Goal: Information Seeking & Learning: Understand process/instructions

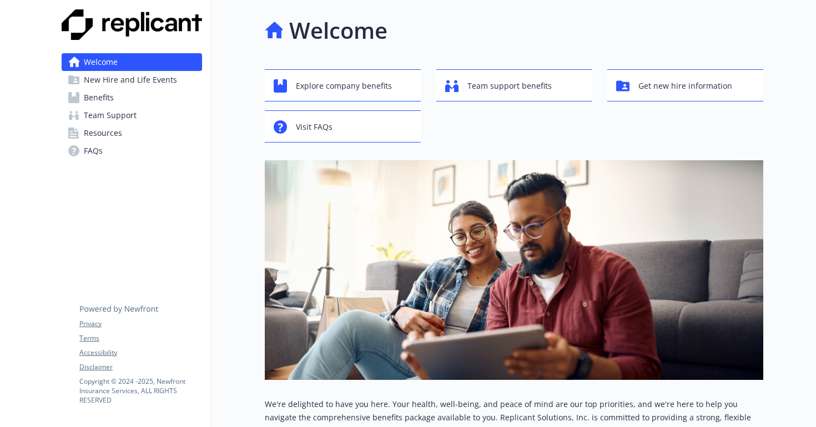
click at [143, 79] on span "New Hire and Life Events" at bounding box center [130, 80] width 93 height 18
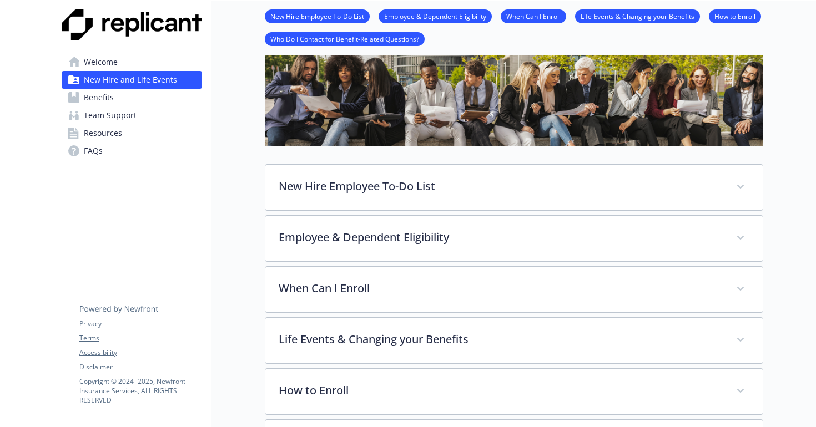
scroll to position [75, 0]
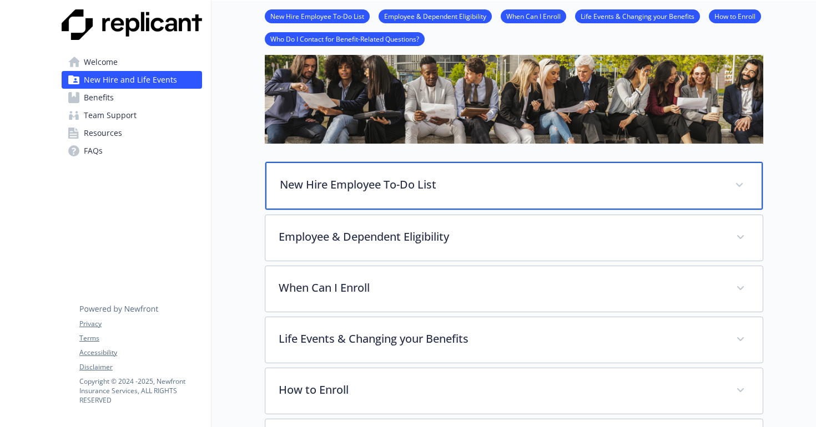
click at [311, 185] on p "New Hire Employee To-Do List" at bounding box center [501, 184] width 442 height 17
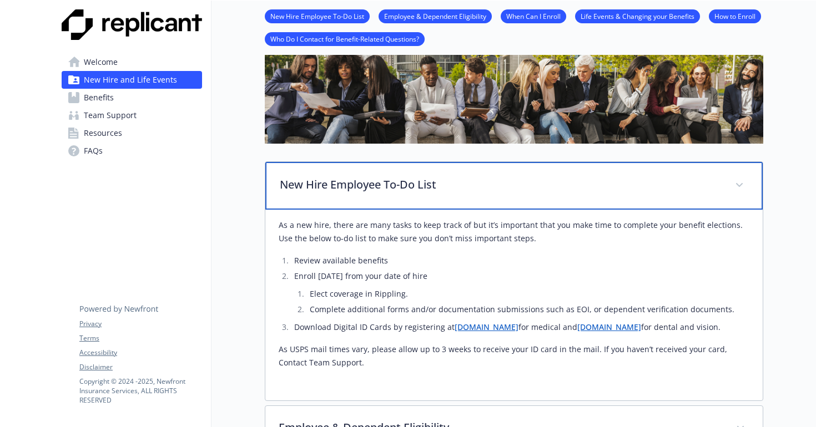
click at [311, 185] on p "New Hire Employee To-Do List" at bounding box center [501, 184] width 442 height 17
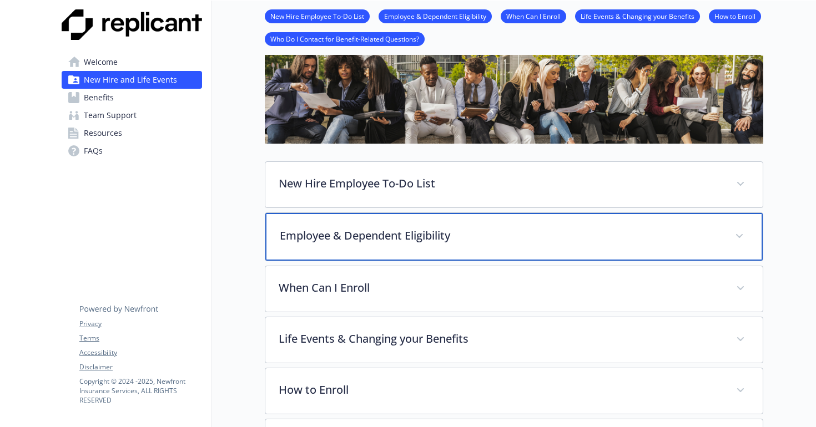
click at [313, 226] on div "Employee & Dependent Eligibility" at bounding box center [513, 237] width 497 height 48
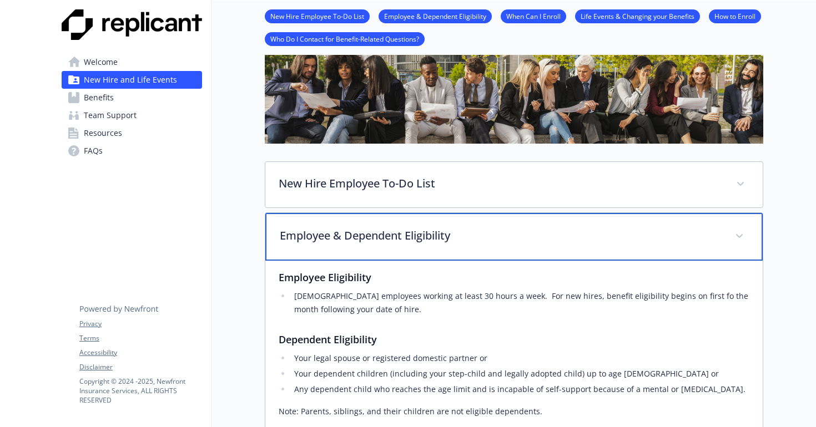
click at [313, 226] on div "Employee & Dependent Eligibility" at bounding box center [513, 237] width 497 height 48
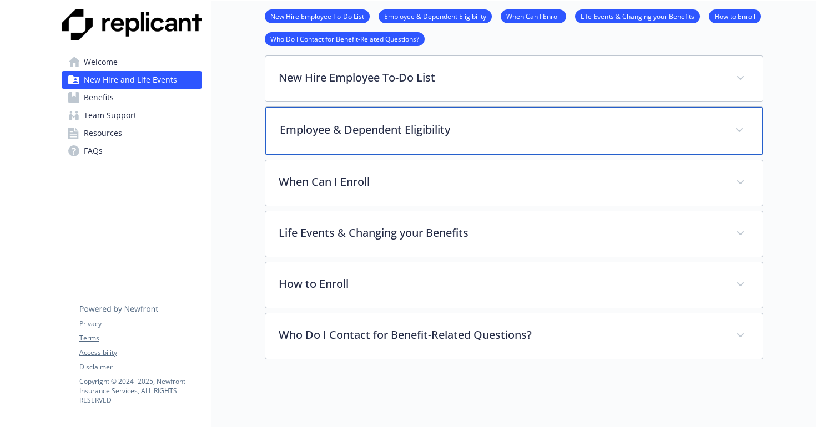
scroll to position [186, 0]
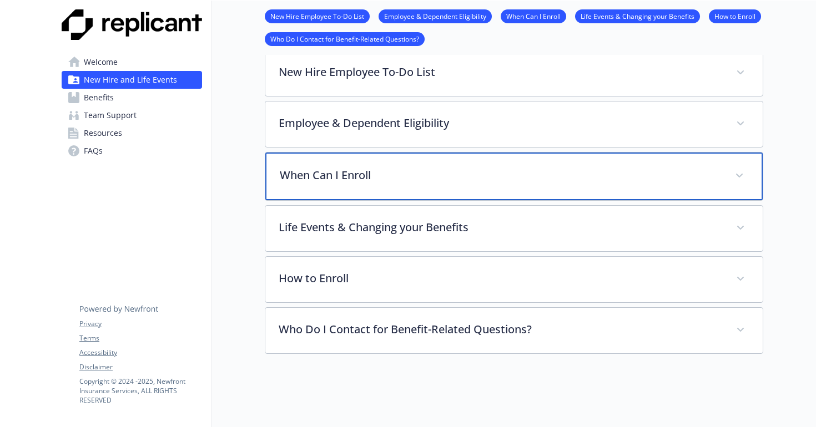
click at [321, 176] on p "When Can I Enroll" at bounding box center [501, 175] width 442 height 17
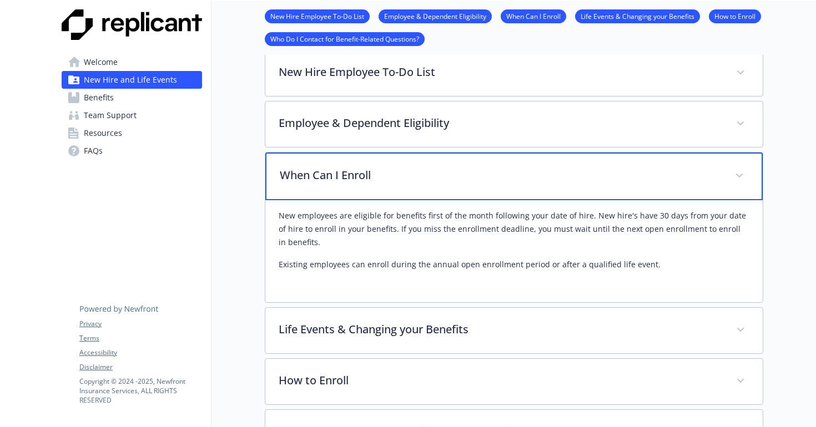
click at [321, 176] on p "When Can I Enroll" at bounding box center [501, 175] width 442 height 17
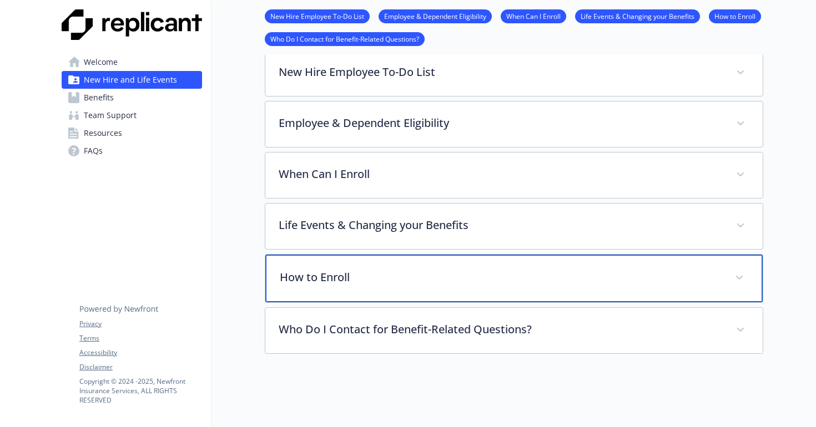
click at [352, 293] on div "How to Enroll" at bounding box center [513, 279] width 497 height 48
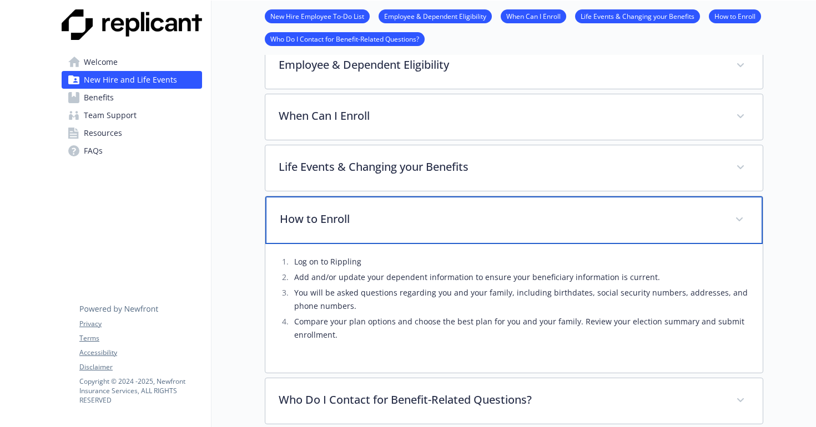
click at [361, 230] on div "How to Enroll" at bounding box center [513, 220] width 497 height 48
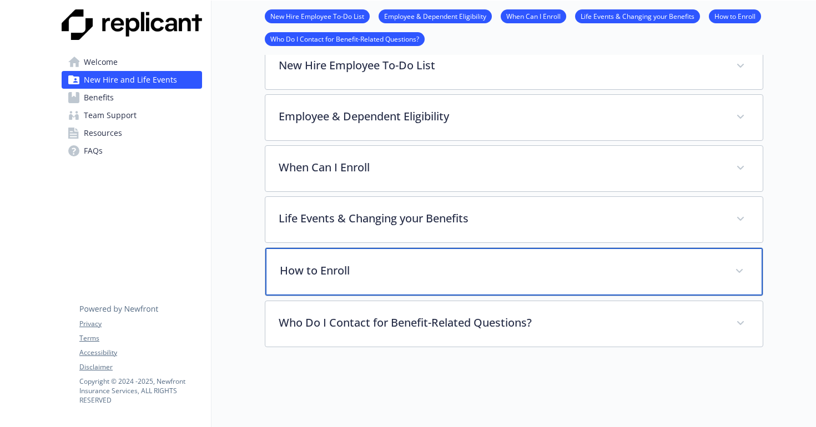
scroll to position [193, 0]
